Goal: Information Seeking & Learning: Learn about a topic

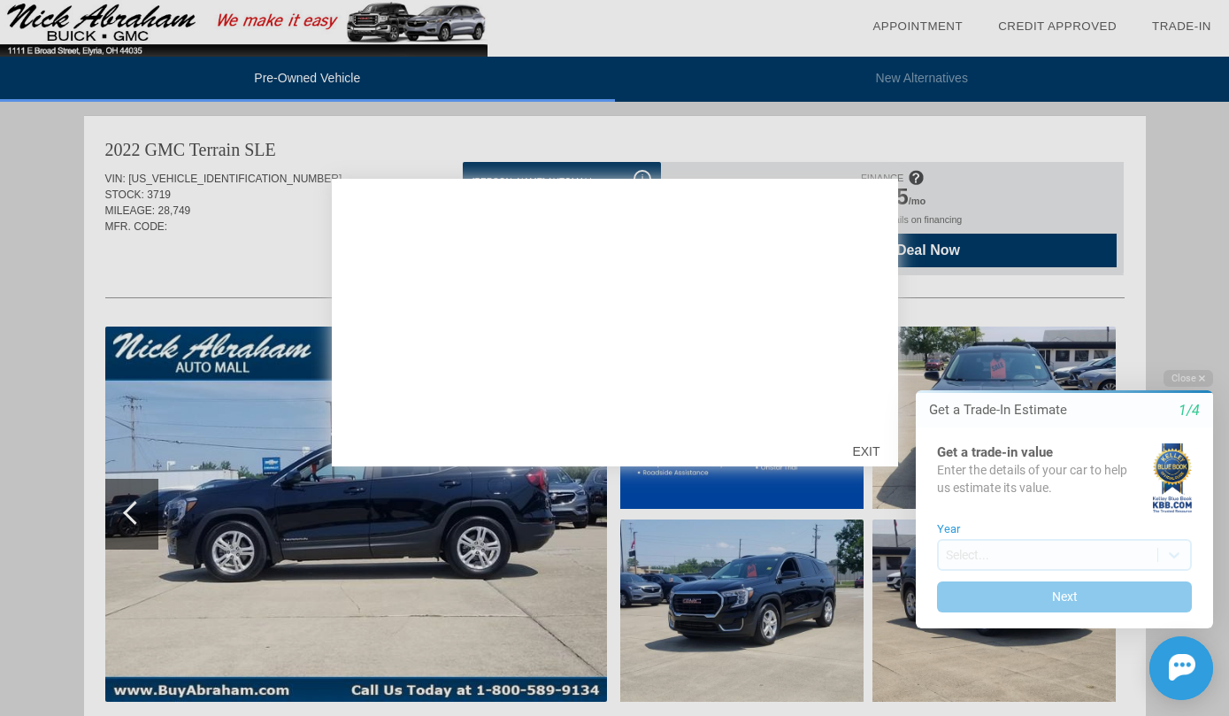
click at [870, 458] on div "EXIT" at bounding box center [866, 451] width 63 height 53
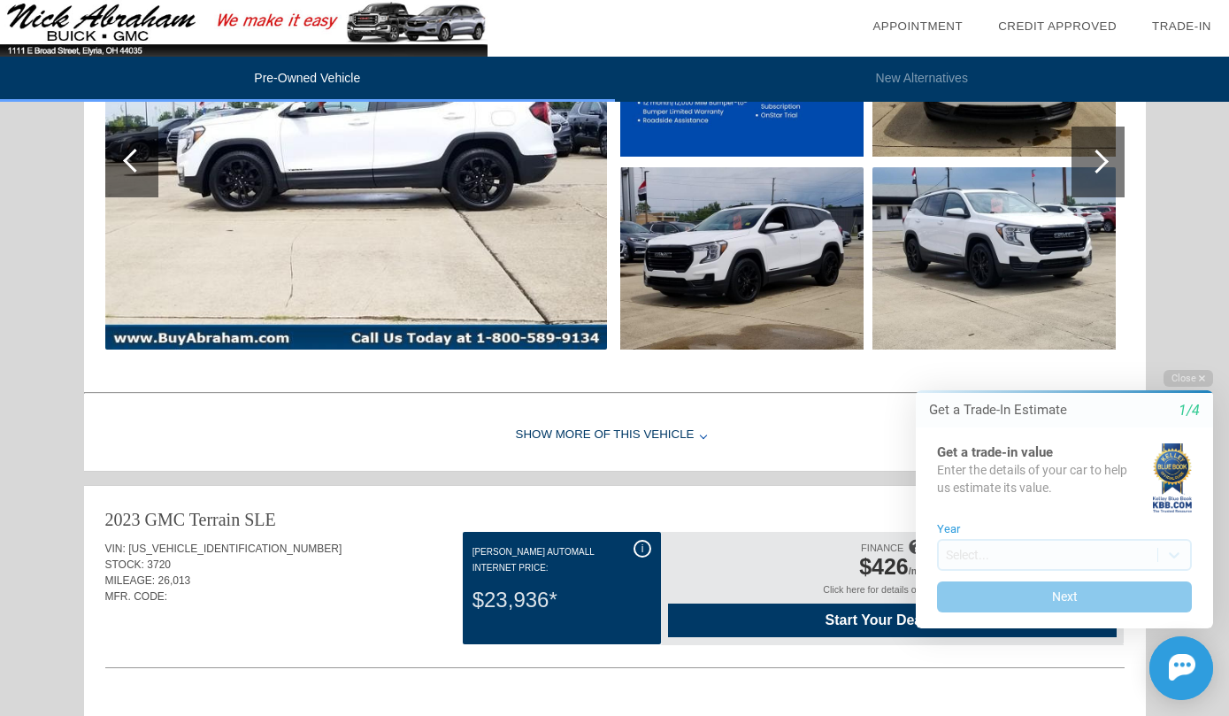
scroll to position [2478, 0]
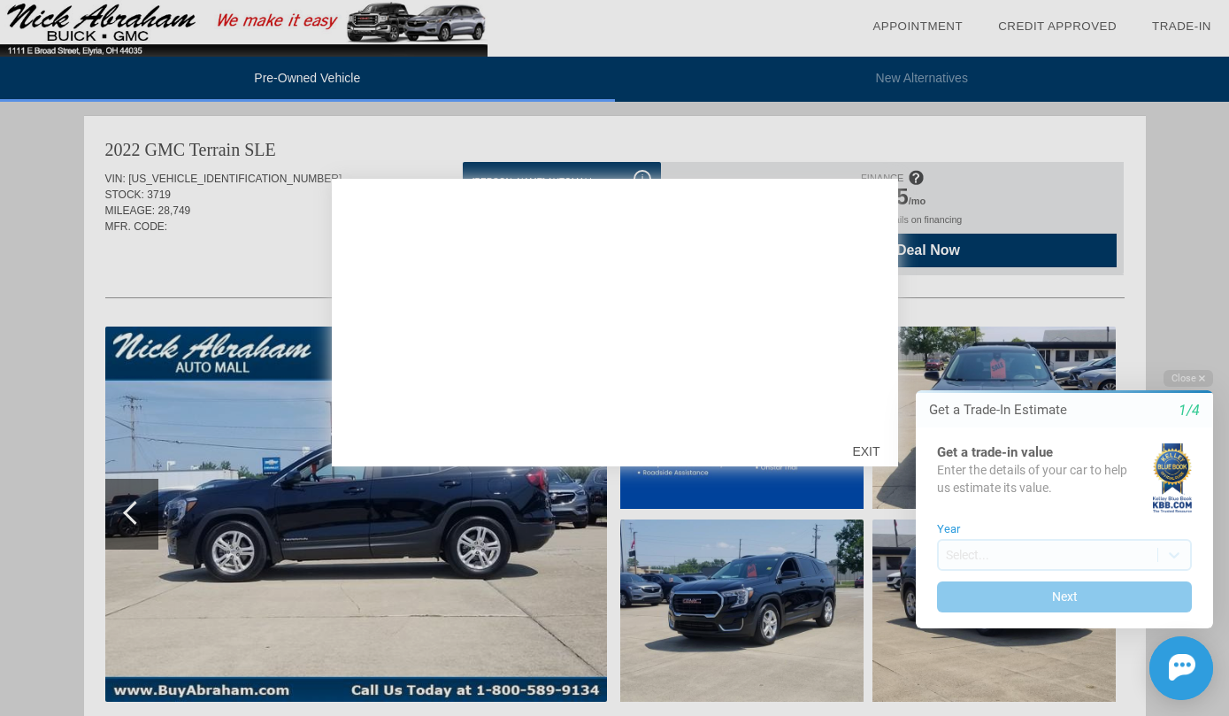
click at [1196, 154] on div at bounding box center [614, 358] width 1229 height 716
click at [859, 443] on div "EXIT" at bounding box center [866, 451] width 63 height 53
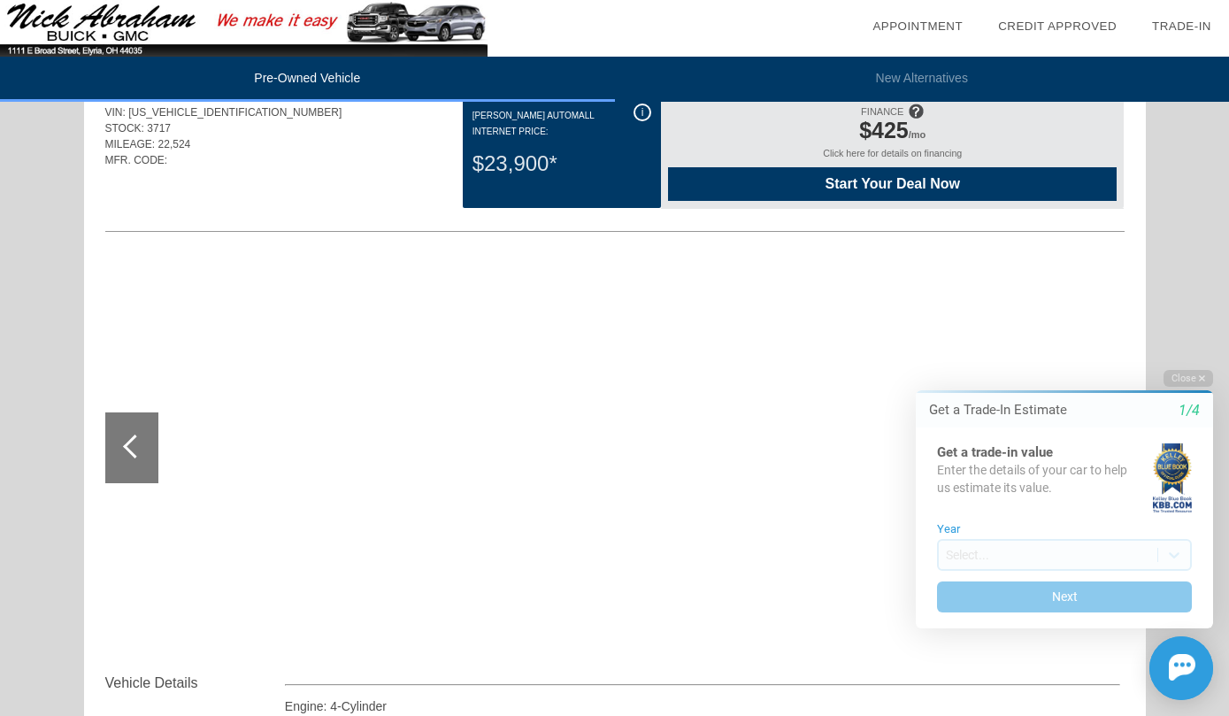
scroll to position [885, 0]
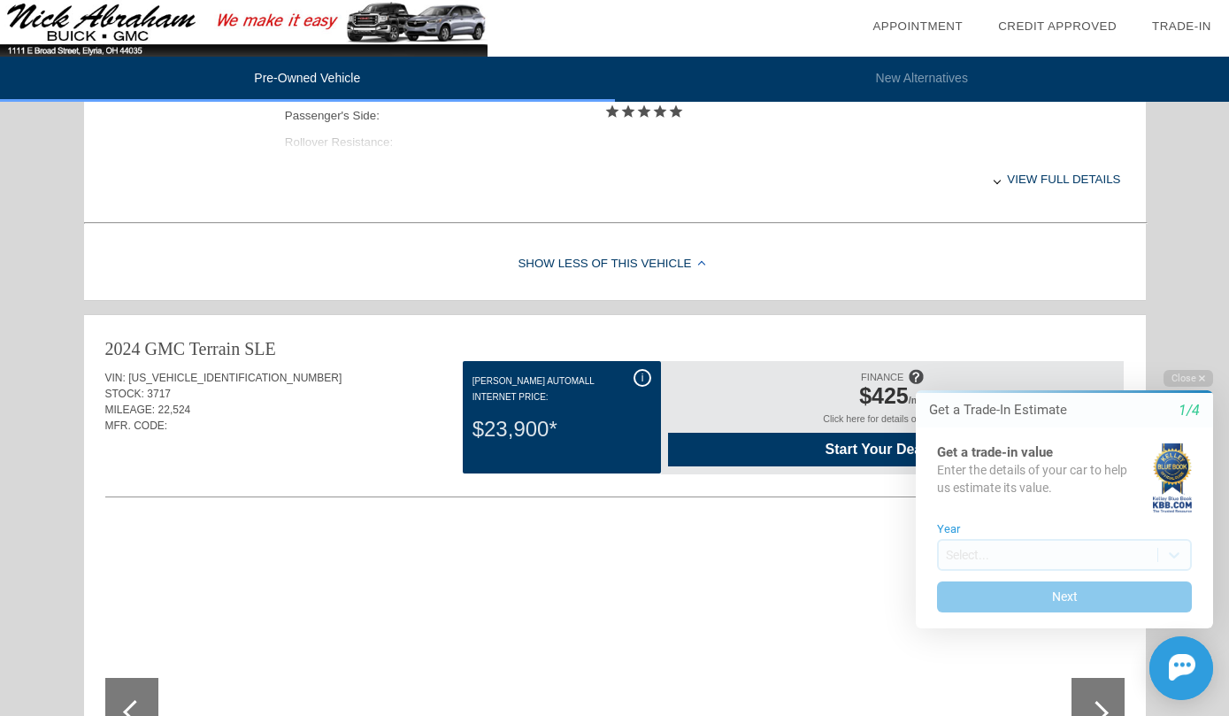
click at [643, 375] on div "i" at bounding box center [643, 378] width 18 height 18
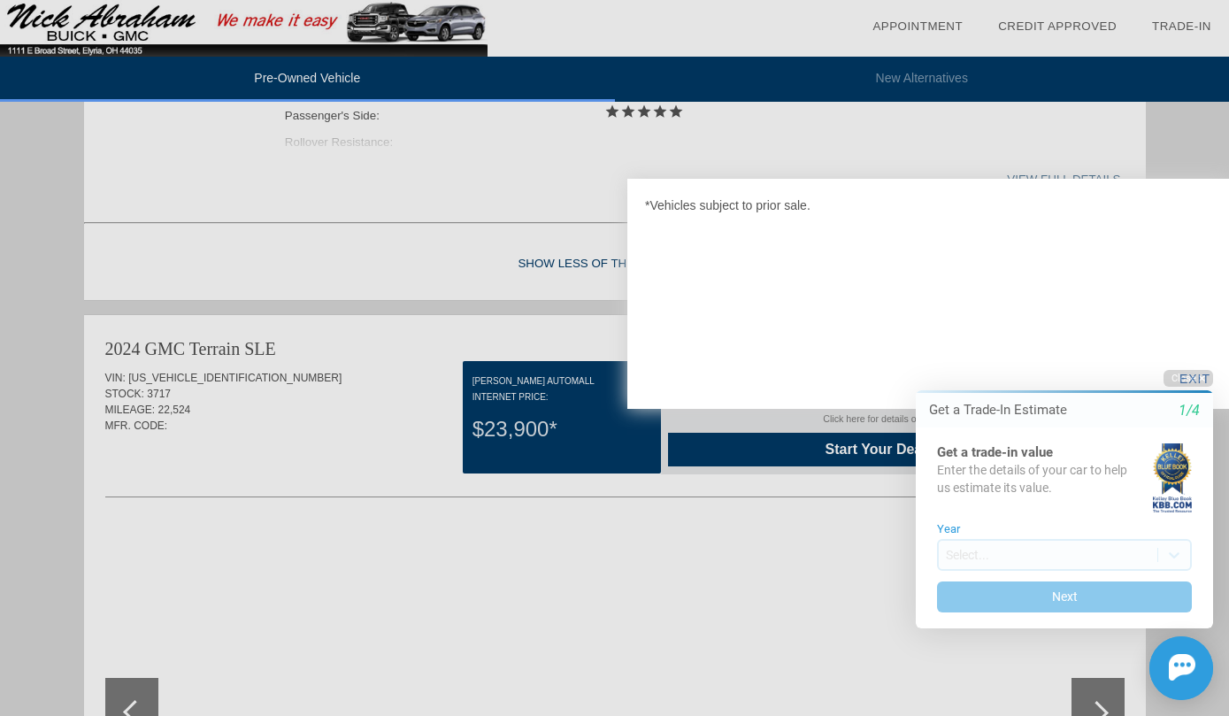
click at [576, 335] on div at bounding box center [614, 358] width 1229 height 716
click at [322, 414] on div at bounding box center [614, 358] width 1229 height 716
click at [774, 269] on div "*Vehicles subject to prior sale. EXIT" at bounding box center [929, 294] width 602 height 230
click at [621, 422] on div at bounding box center [614, 358] width 1229 height 716
